Goal: Transaction & Acquisition: Purchase product/service

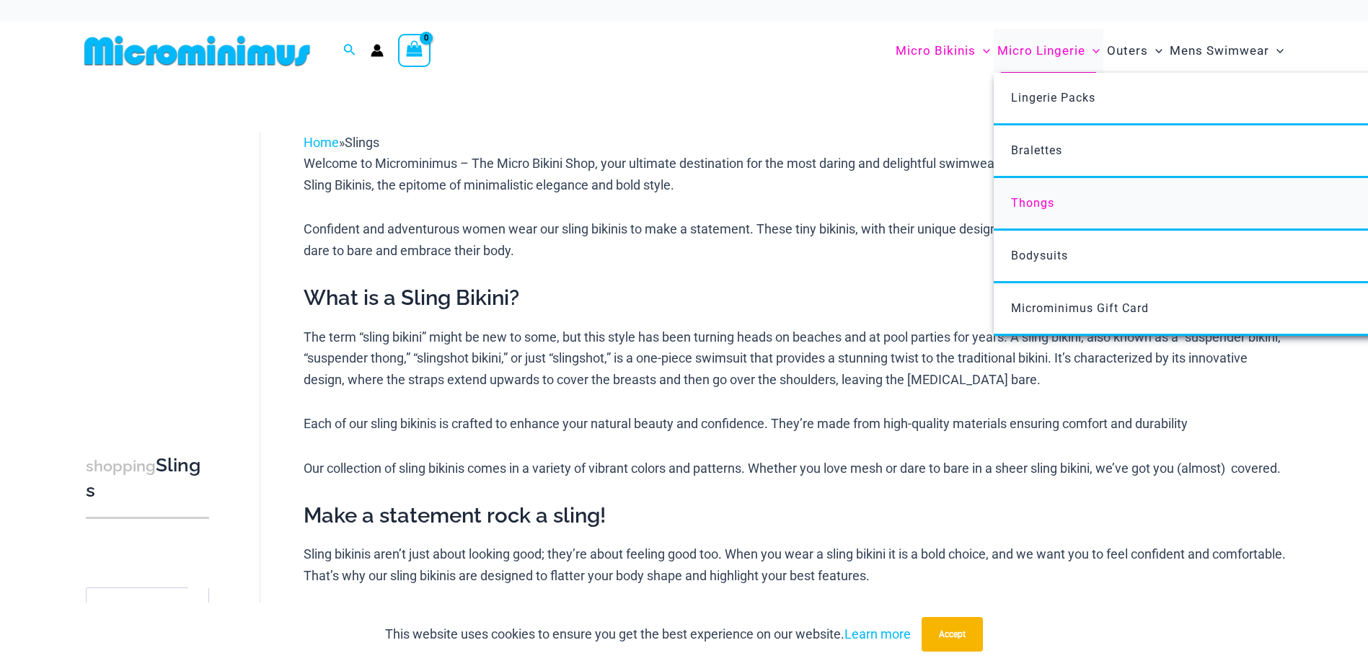
click at [1039, 200] on span "Thongs" at bounding box center [1032, 203] width 43 height 14
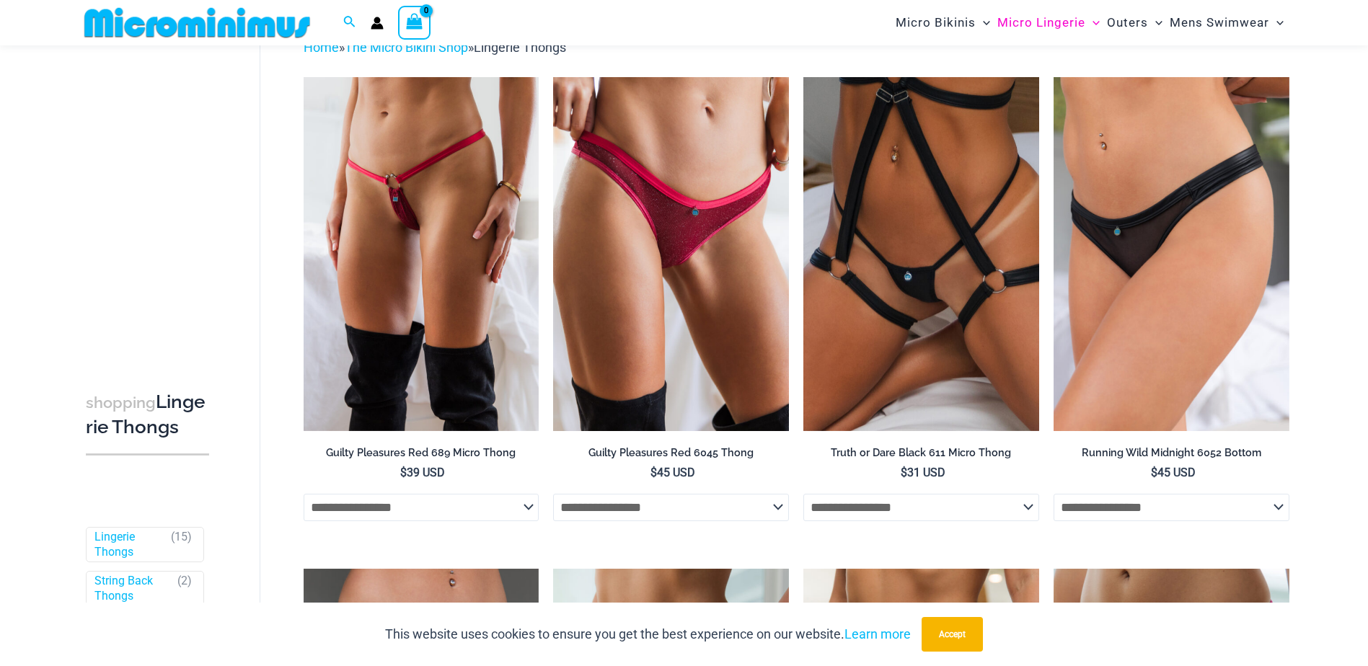
scroll to position [420, 0]
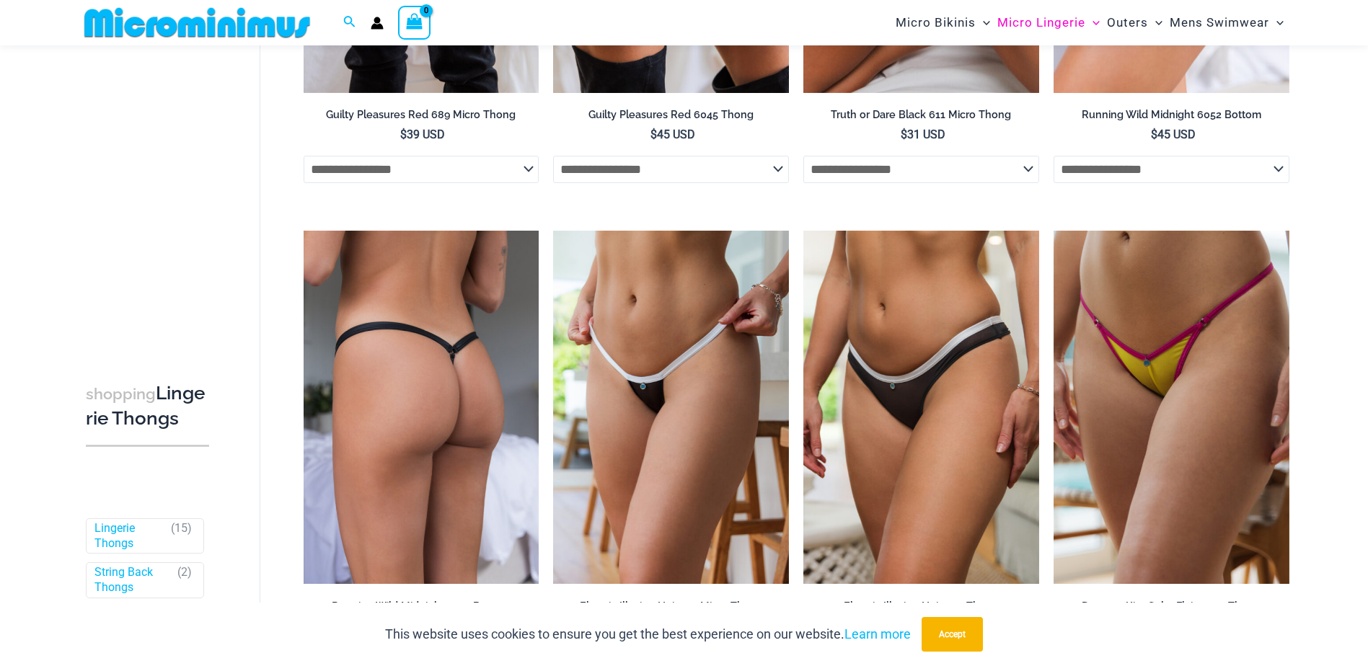
click at [426, 406] on img at bounding box center [422, 407] width 236 height 353
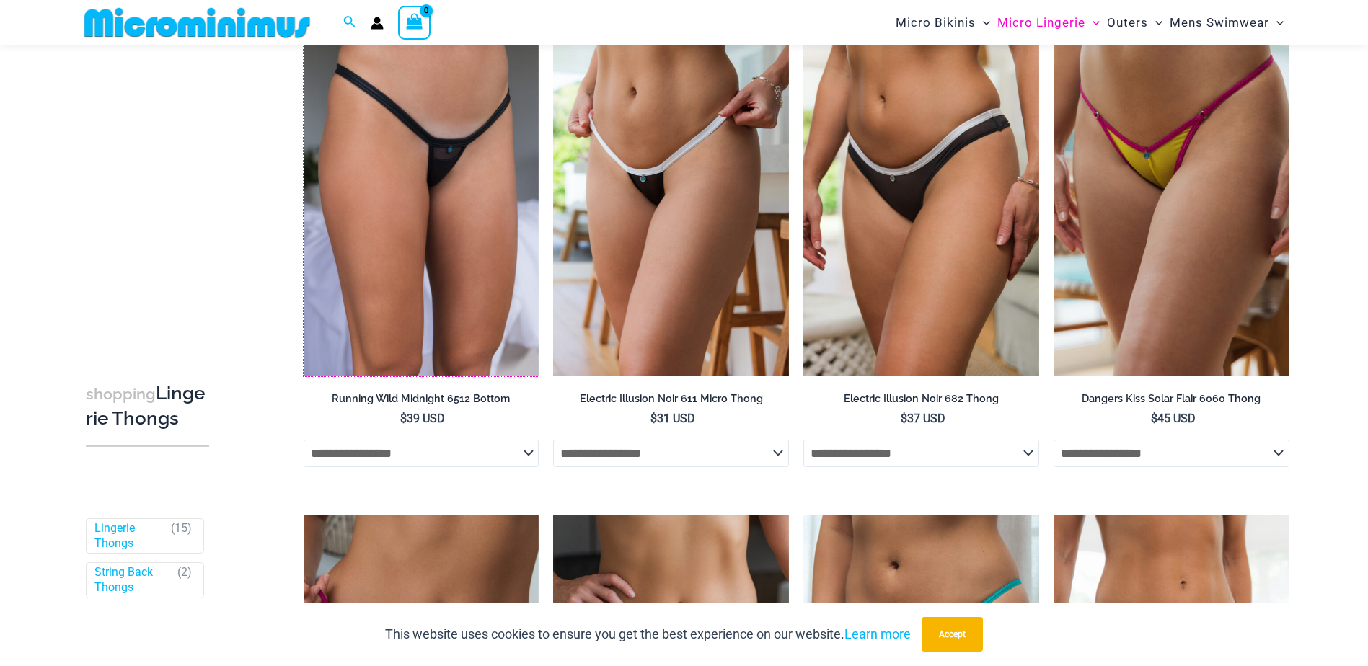
scroll to position [637, 0]
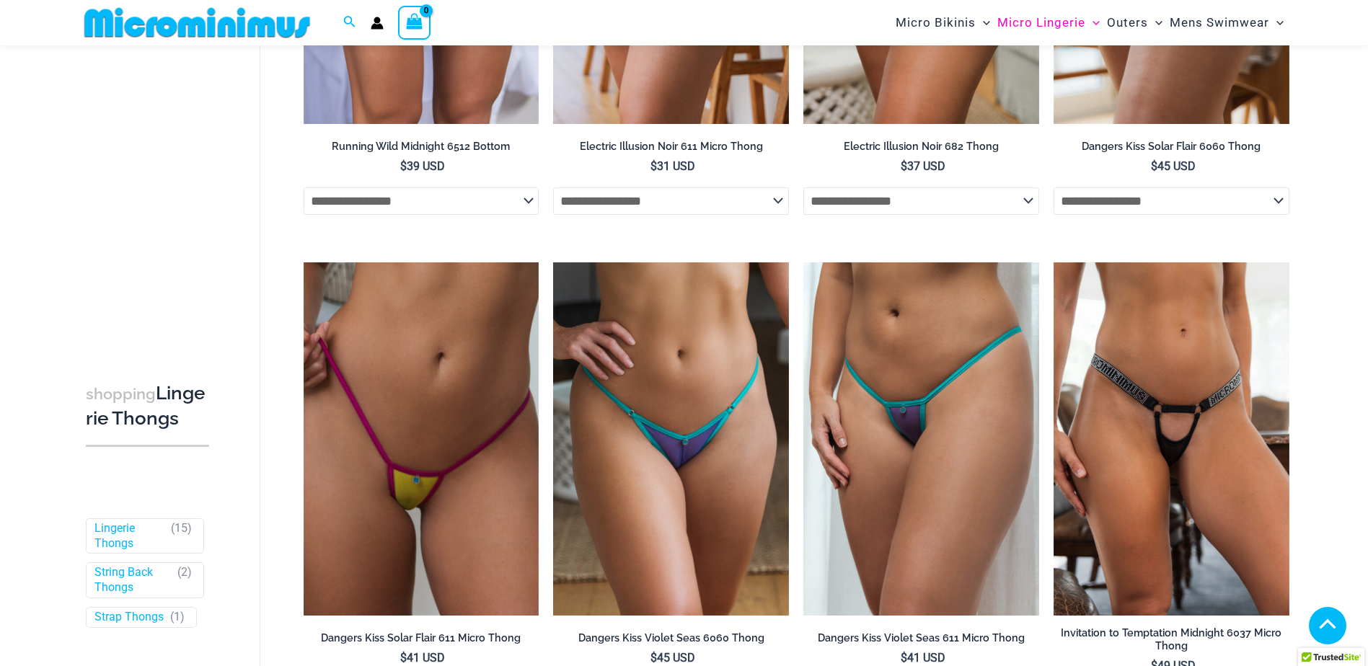
scroll to position [922, 0]
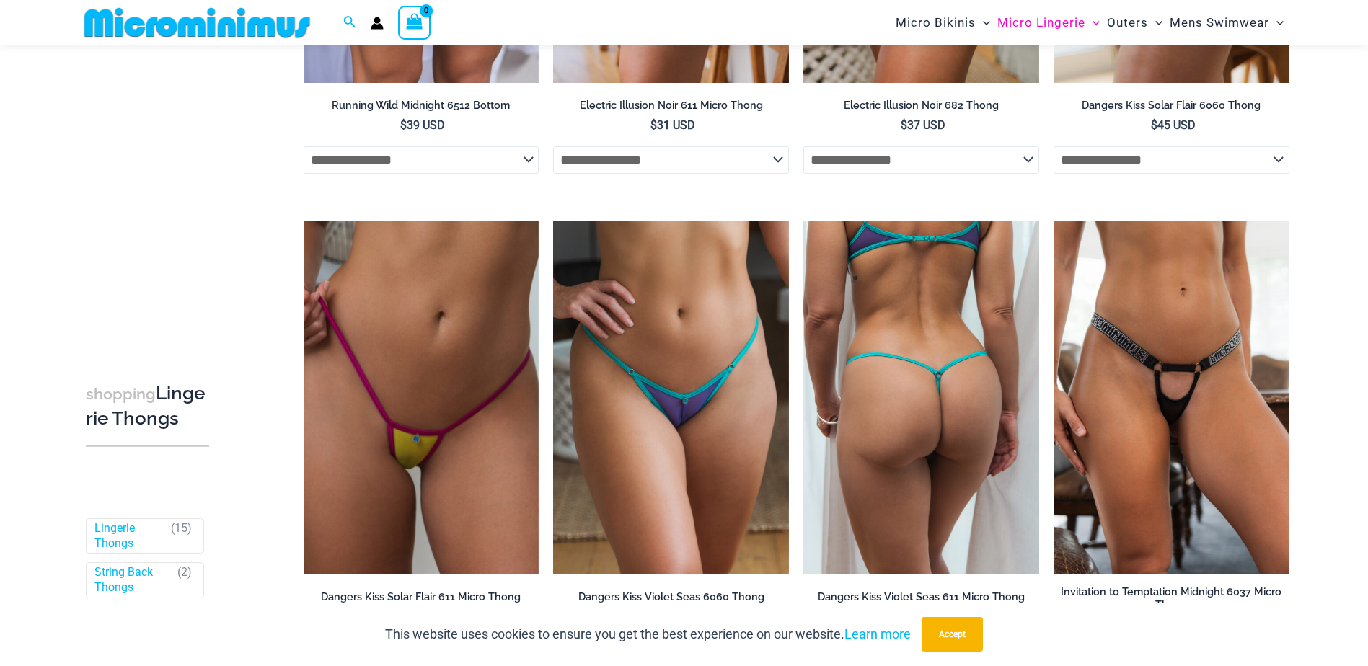
click at [885, 426] on img at bounding box center [921, 397] width 236 height 353
